Goal: Task Accomplishment & Management: Use online tool/utility

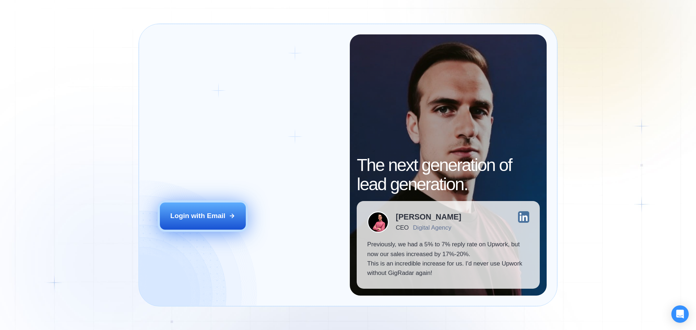
click at [216, 215] on div "Login with Email" at bounding box center [197, 215] width 55 height 9
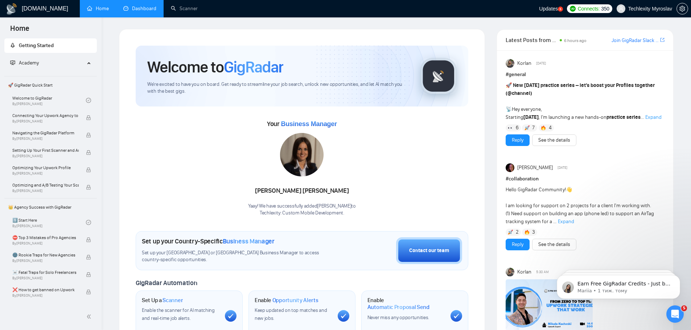
click at [151, 10] on link "Dashboard" at bounding box center [139, 8] width 33 height 6
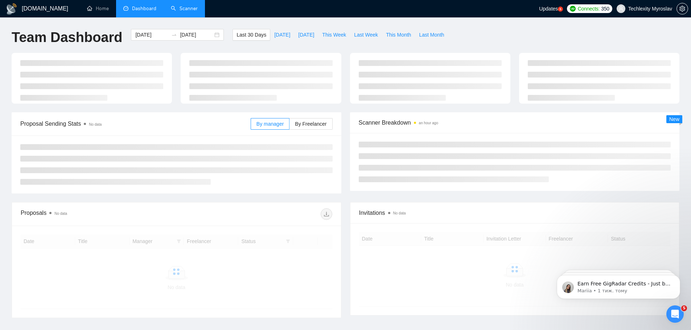
click at [183, 9] on link "Scanner" at bounding box center [184, 8] width 27 height 6
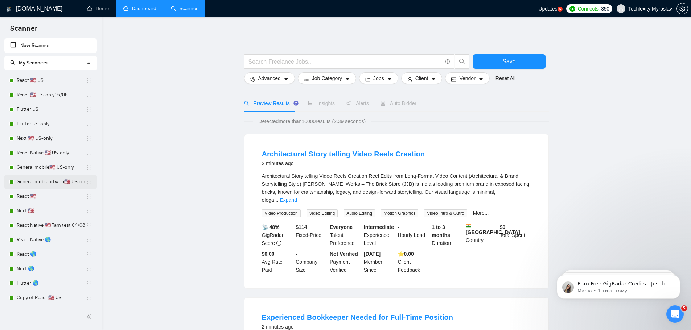
click at [51, 182] on link "General mob and web🇺🇸 US-only - to be done" at bounding box center [51, 182] width 69 height 15
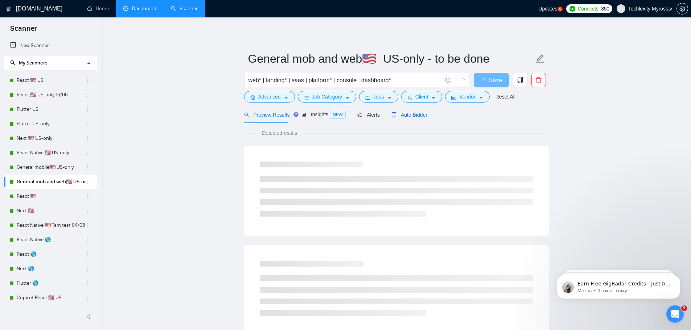
click at [420, 115] on span "Auto Bidder" at bounding box center [409, 115] width 36 height 6
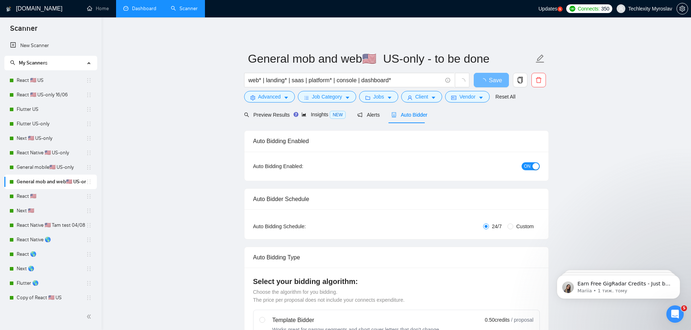
radio input "false"
radio input "true"
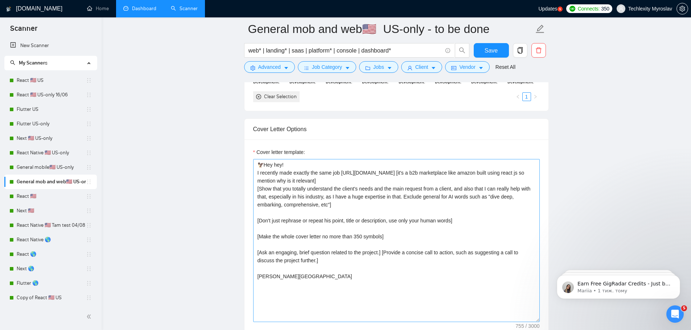
scroll to position [834, 0]
drag, startPoint x: 340, startPoint y: 161, endPoint x: 397, endPoint y: 163, distance: 56.6
click at [397, 163] on textarea "🦅Hey hey! I recently made exactly the same job https://www.waridly.com/ [it's a…" at bounding box center [396, 240] width 286 height 163
paste textarea "leadtower.io"
type textarea "🦅Hey hey! I recently made exactly the same job https://leadtower.io [it's a b2b…"
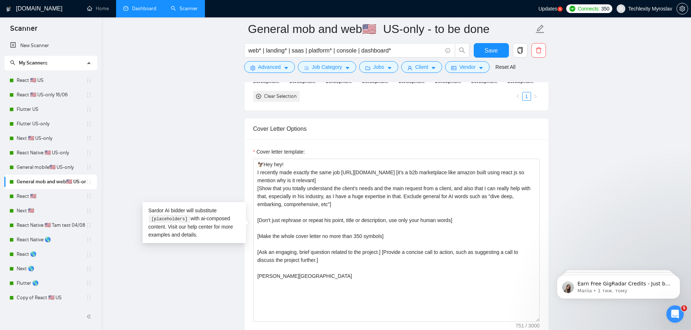
click at [208, 173] on main "General mob and web🇺🇸 US-only - to be done web* | landing* | saas | platform* |…" at bounding box center [396, 280] width 566 height 2170
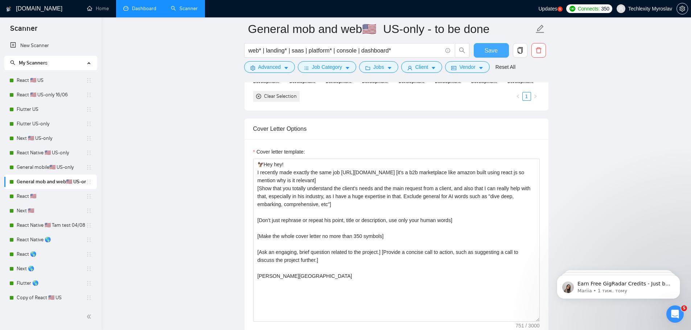
click at [486, 48] on span "Save" at bounding box center [490, 50] width 13 height 9
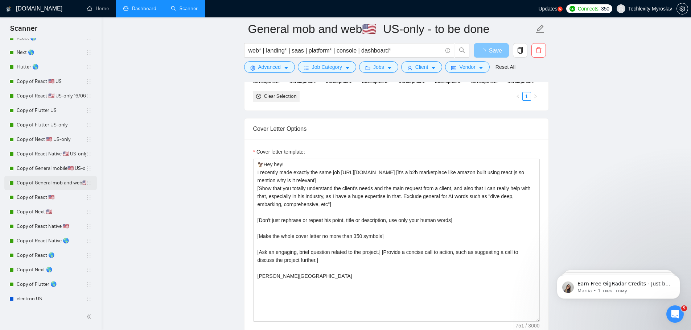
scroll to position [218, 0]
click at [61, 167] on link "Copy of General mobile🇺🇸 US-only" at bounding box center [51, 167] width 69 height 15
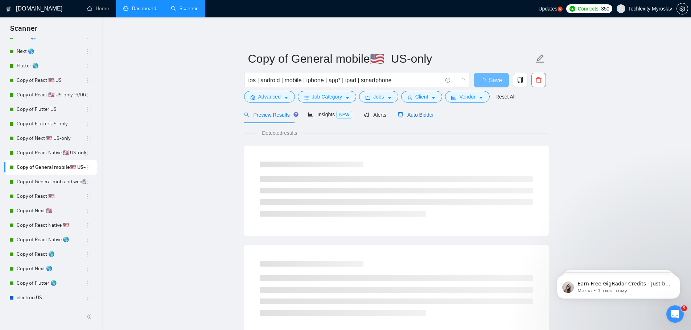
click at [418, 114] on span "Auto Bidder" at bounding box center [416, 115] width 36 height 6
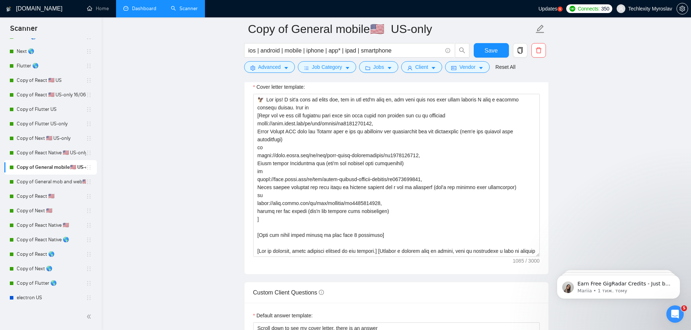
scroll to position [907, 0]
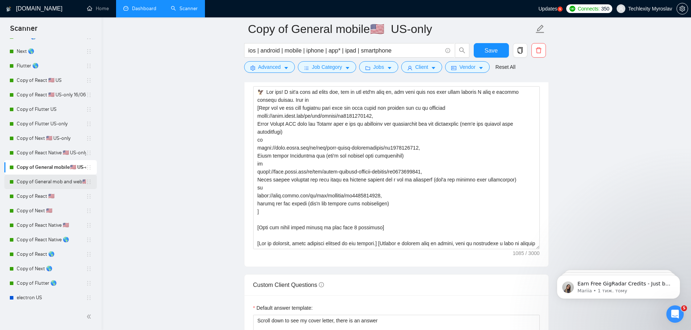
click at [36, 183] on link "Copy of General mob and web🇺🇸 US-only - to be done" at bounding box center [51, 182] width 69 height 15
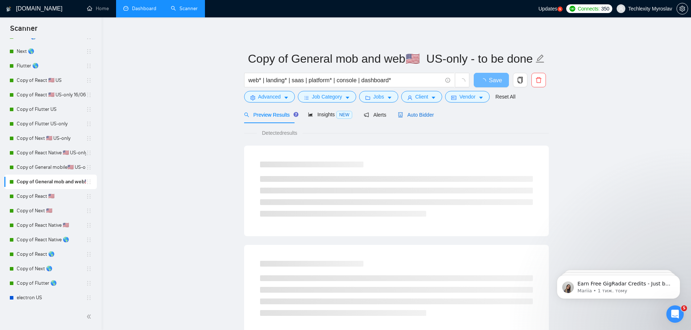
click at [418, 116] on span "Auto Bidder" at bounding box center [416, 115] width 36 height 6
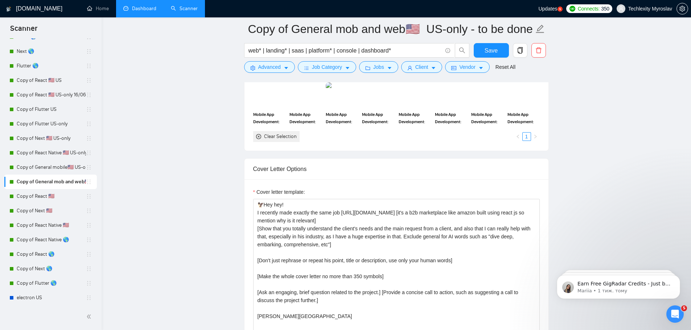
scroll to position [798, 0]
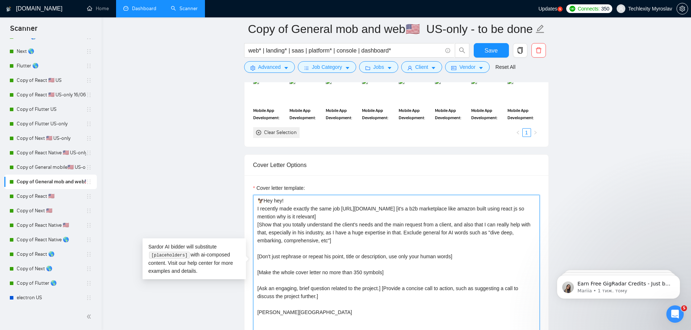
drag, startPoint x: 341, startPoint y: 198, endPoint x: 397, endPoint y: 197, distance: 56.2
click at [397, 197] on textarea "🦅Hey hey! I recently made exactly the same job https://www.waridly.com/ [it's a…" at bounding box center [396, 276] width 286 height 163
paste textarea "leadtower.io"
type textarea "🦅Hey hey! I recently made exactly the same job https://leadtower.io/ [it's a b2…"
click at [487, 50] on span "Save" at bounding box center [490, 50] width 13 height 9
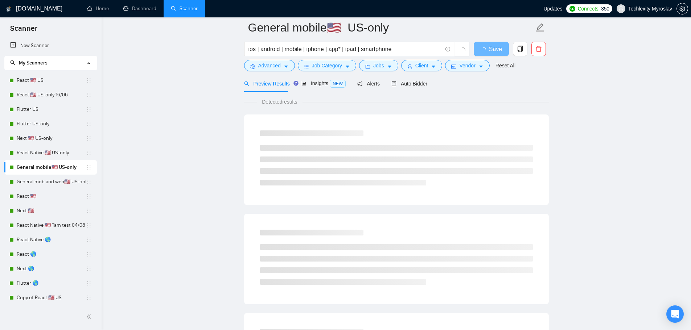
scroll to position [36, 0]
click at [404, 80] on div at bounding box center [396, 80] width 305 height 6
click at [404, 81] on div at bounding box center [396, 80] width 305 height 6
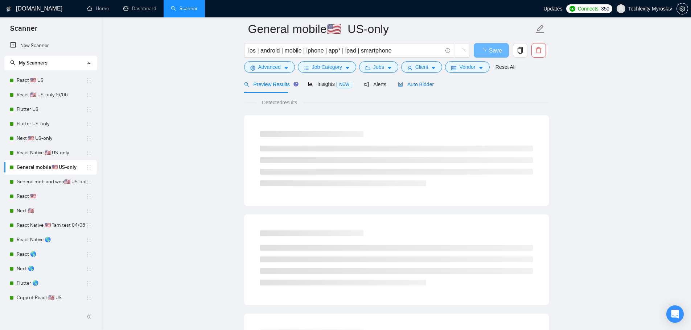
click at [406, 84] on span "Auto Bidder" at bounding box center [416, 85] width 36 height 6
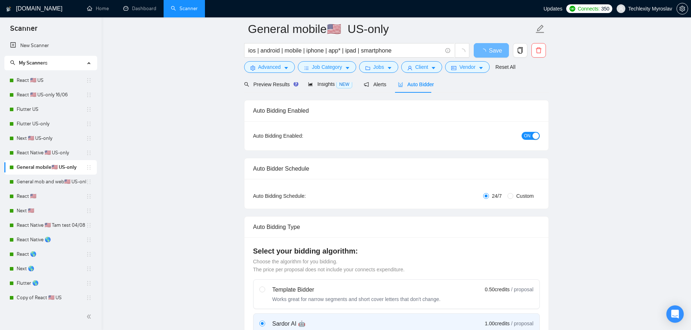
radio input "false"
radio input "true"
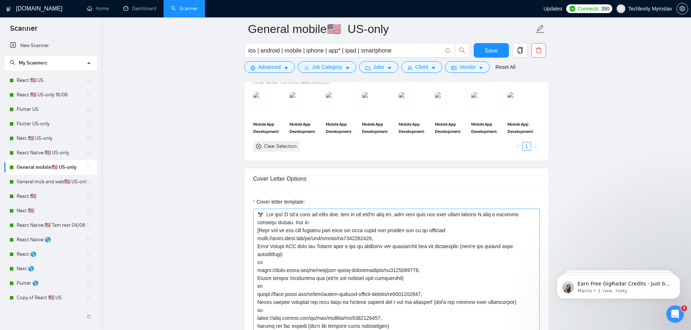
scroll to position [762, 0]
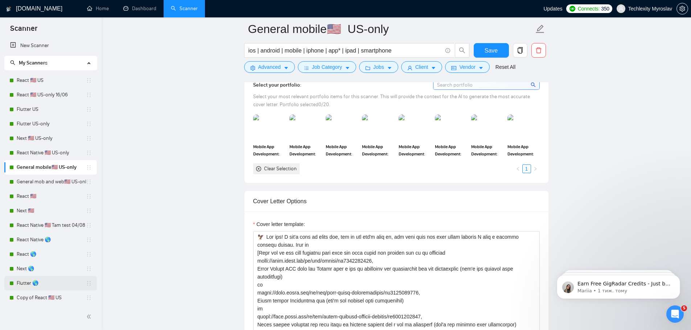
click at [50, 283] on link "Flutter 🌎" at bounding box center [51, 283] width 69 height 15
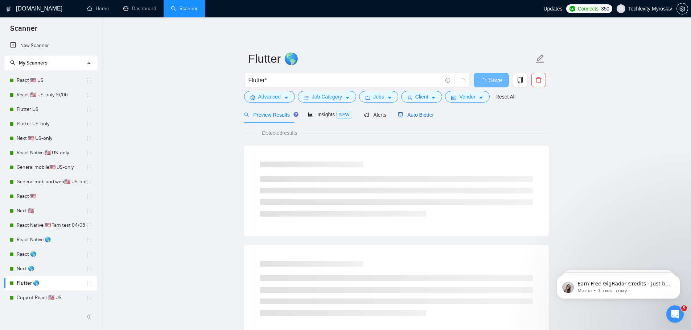
click at [414, 117] on span "Auto Bidder" at bounding box center [416, 115] width 36 height 6
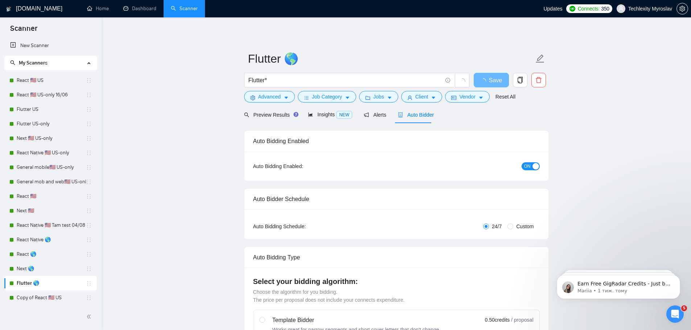
radio input "false"
radio input "true"
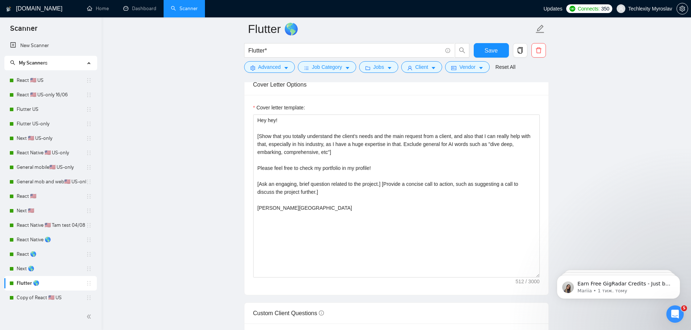
scroll to position [907, 0]
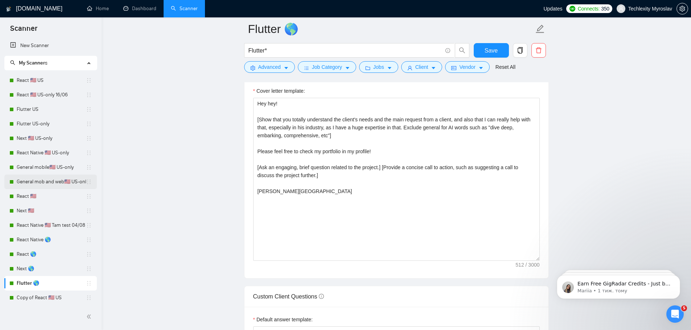
click at [53, 181] on link "General mob and web🇺🇸 US-only - to be done" at bounding box center [51, 182] width 69 height 15
